Goal: Information Seeking & Learning: Find specific fact

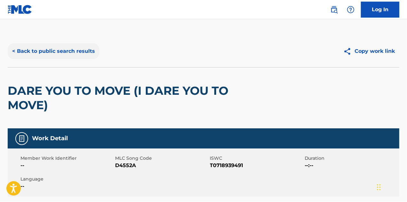
click at [82, 56] on button "< Back to public search results" at bounding box center [54, 51] width 92 height 16
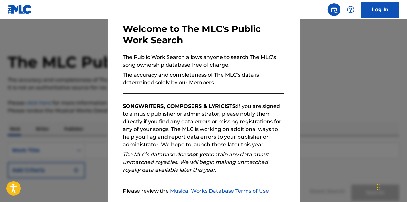
scroll to position [90, 0]
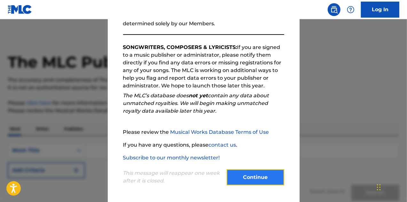
click at [251, 178] on button "Continue" at bounding box center [254, 177] width 57 height 16
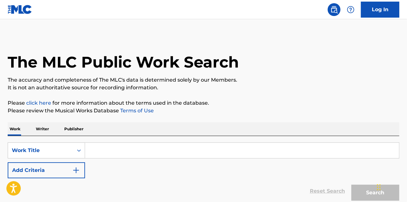
click at [191, 151] on input "Search Form" at bounding box center [242, 149] width 314 height 15
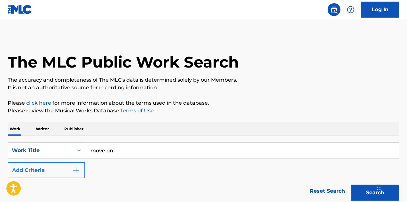
type input "move on"
click at [70, 167] on button "Add Criteria" at bounding box center [46, 170] width 77 height 16
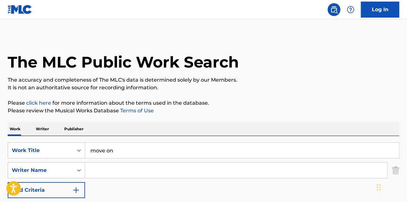
click at [111, 163] on input "Search Form" at bounding box center [236, 169] width 302 height 15
type input "mahmut"
drag, startPoint x: 124, startPoint y: 187, endPoint x: 114, endPoint y: 186, distance: 10.3
click at [114, 186] on div "SearchWithCriteria5122075a-ef99-4223-8915-abf734f1b3b6 Work Title move on Searc…" at bounding box center [203, 170] width 391 height 56
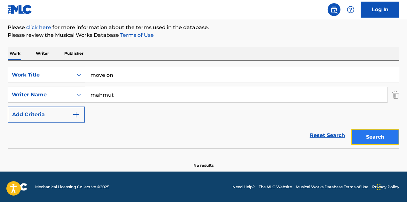
click at [380, 132] on button "Search" at bounding box center [375, 137] width 48 height 16
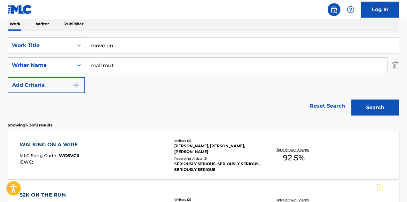
scroll to position [104, 0]
